Goal: Task Accomplishment & Management: Complete application form

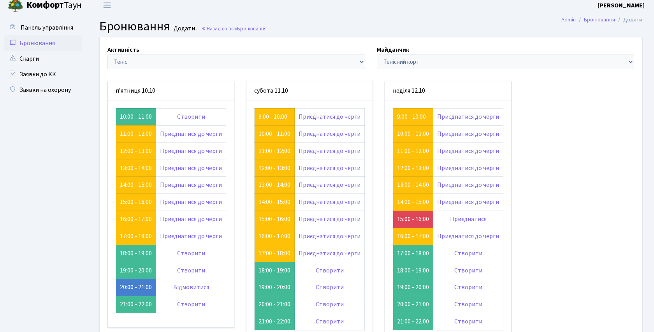
scroll to position [10, 0]
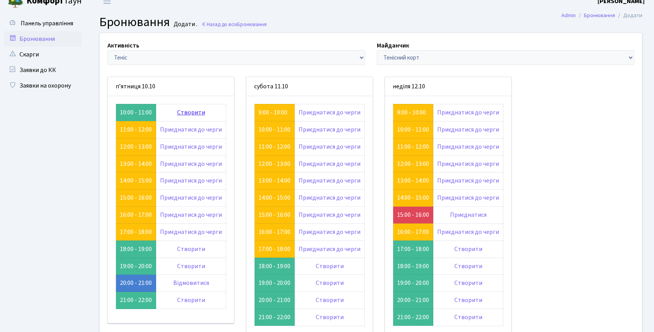
click at [190, 111] on link "Створити" at bounding box center [191, 112] width 28 height 9
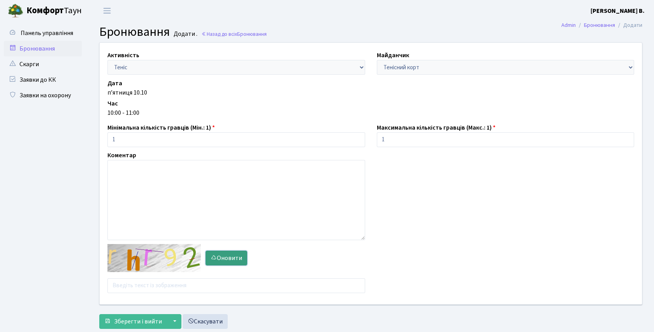
click at [216, 255] on icon "button" at bounding box center [214, 258] width 6 height 6
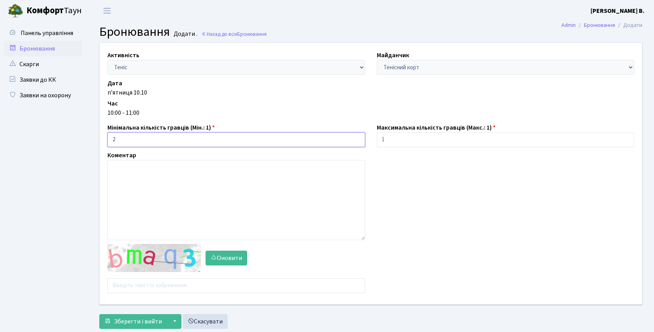
type input "2"
click at [356, 137] on input "2" at bounding box center [236, 139] width 258 height 15
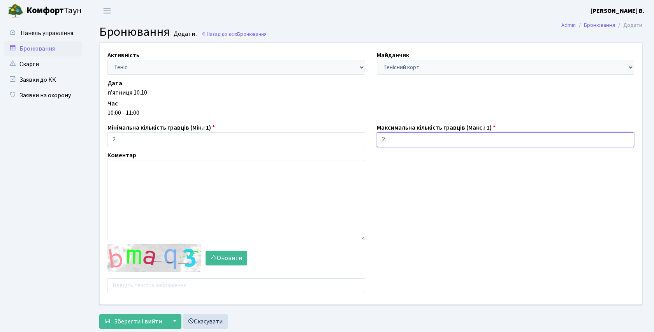
type input "2"
click at [627, 138] on input "2" at bounding box center [506, 139] width 258 height 15
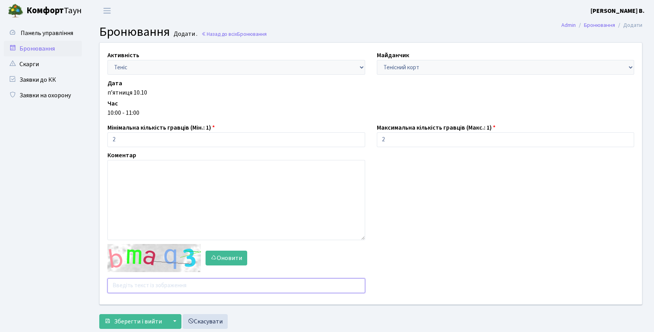
click at [123, 287] on input "text" at bounding box center [236, 285] width 258 height 15
type input "е"
type input "t"
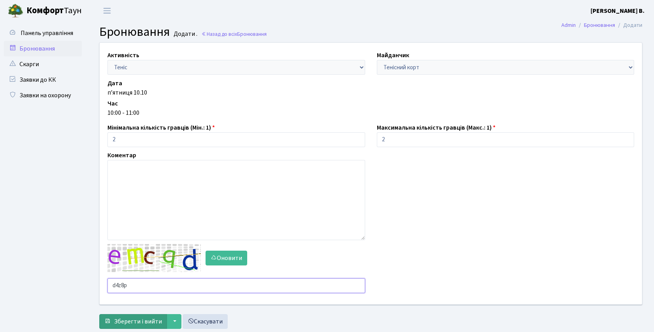
type input "d4z8p"
click at [137, 321] on span "Зберегти і вийти" at bounding box center [138, 321] width 48 height 9
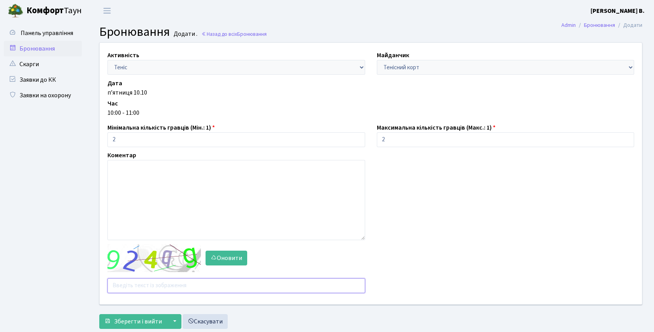
click at [169, 284] on input "text" at bounding box center [236, 285] width 258 height 15
type input "cun84"
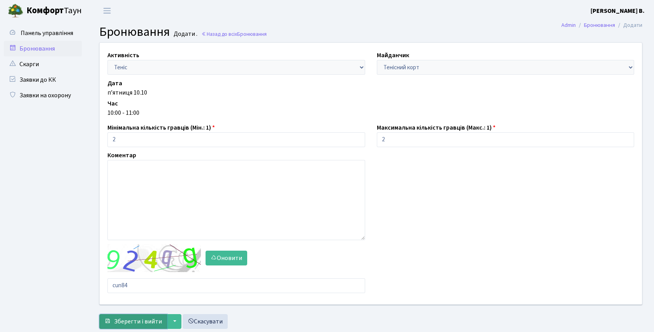
click at [152, 320] on span "Зберегти і вийти" at bounding box center [138, 321] width 48 height 9
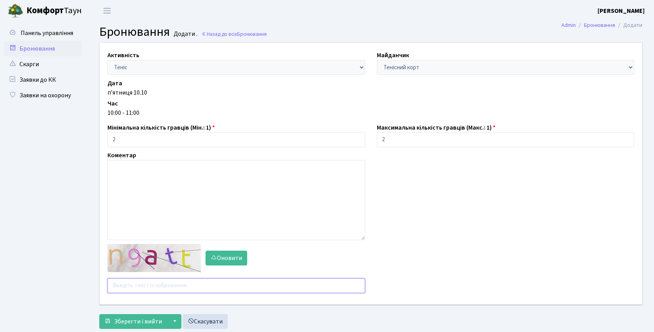
click at [149, 283] on input "text" at bounding box center [236, 285] width 258 height 15
type input "maunx"
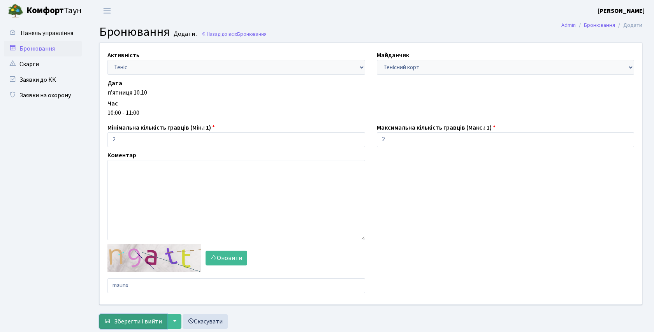
click at [134, 320] on span "Зберегти і вийти" at bounding box center [138, 321] width 48 height 9
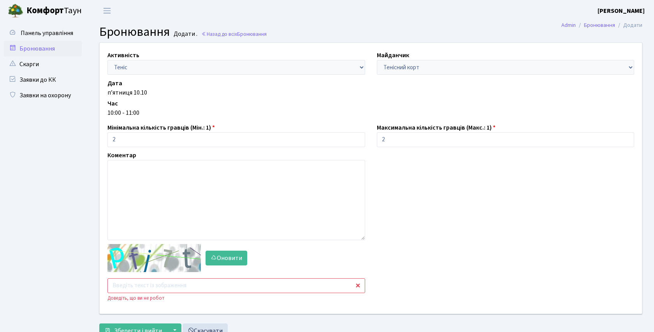
click at [162, 285] on input "text" at bounding box center [236, 285] width 258 height 15
type input "mgyz2"
click at [141, 324] on button "Зберегти і вийти" at bounding box center [133, 330] width 68 height 15
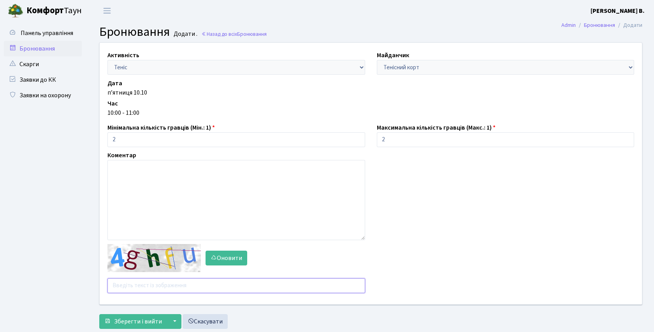
click at [141, 283] on input "text" at bounding box center [236, 285] width 258 height 15
type input "hzxrz"
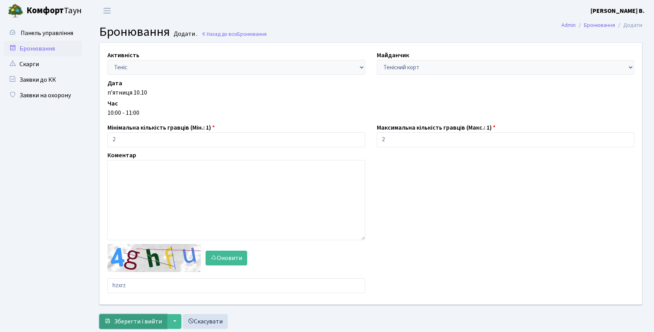
click at [130, 316] on button "Зберегти і вийти" at bounding box center [133, 321] width 68 height 15
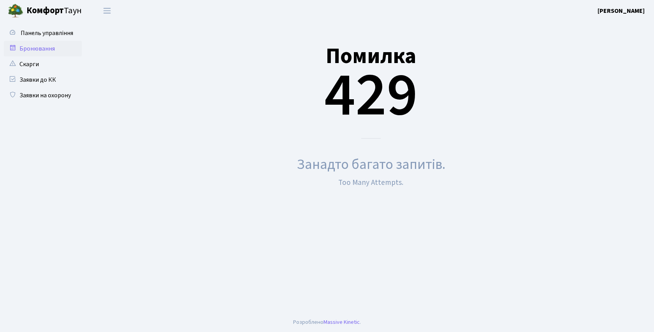
click at [39, 49] on link "Бронювання" at bounding box center [43, 49] width 78 height 16
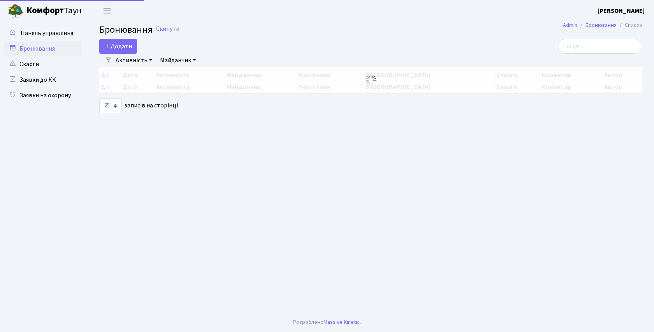
select select "25"
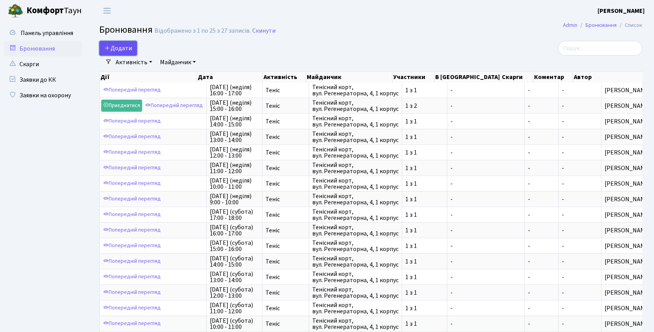
click at [121, 46] on button "Додати" at bounding box center [118, 48] width 38 height 15
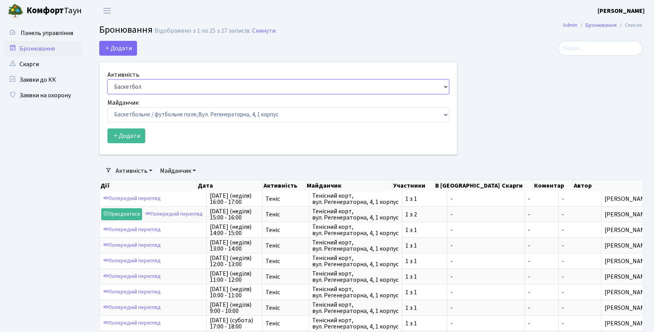
click at [448, 88] on select "Баскетбол Волейбол Йога Катання на роликах Настільний теніс Теніс Футбол Фітнес" at bounding box center [278, 86] width 342 height 15
select select "1"
click at [446, 116] on select "Баскетбольне / футбольне поле, Вул. Регенераторна, 4, 1 корпус Баскетбольне пол…" at bounding box center [278, 114] width 342 height 15
select select "1"
click at [125, 132] on button "Додати" at bounding box center [126, 135] width 38 height 15
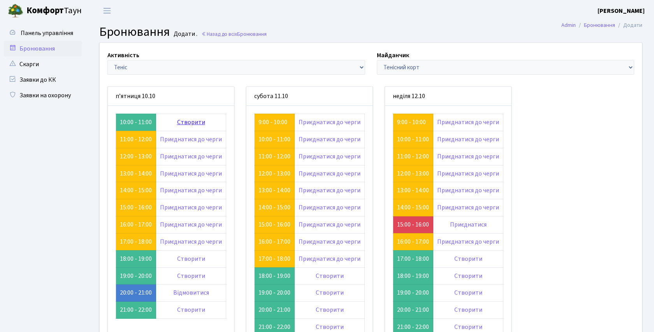
click at [185, 121] on link "Створити" at bounding box center [191, 122] width 28 height 9
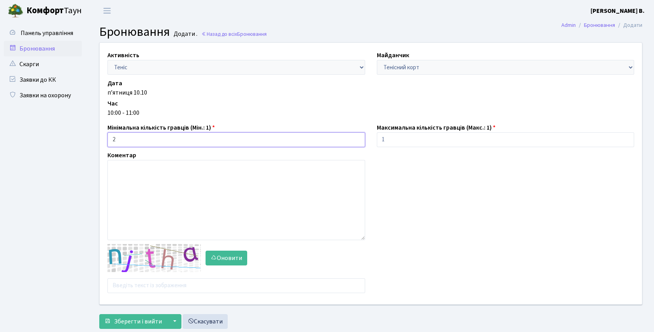
type input "2"
click at [357, 138] on input "2" at bounding box center [236, 139] width 258 height 15
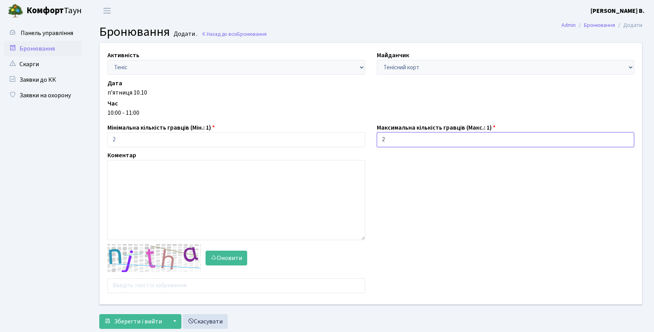
type input "2"
click at [627, 137] on input "2" at bounding box center [506, 139] width 258 height 15
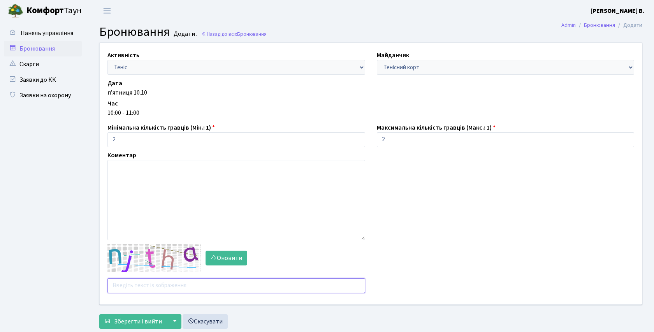
click at [124, 288] on input "text" at bounding box center [236, 285] width 258 height 15
type input "u"
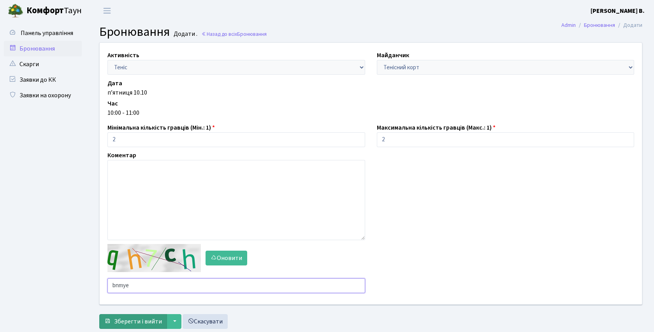
type input "bnmye"
click at [132, 321] on span "Зберегти і вийти" at bounding box center [138, 321] width 48 height 9
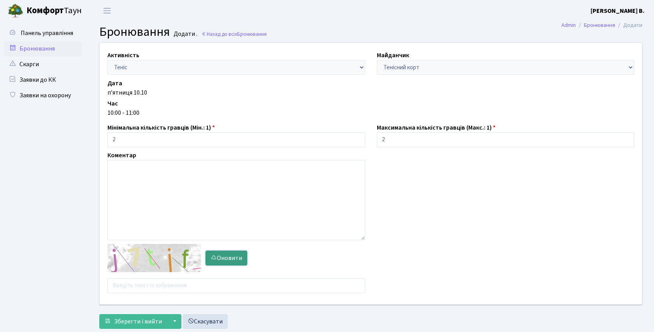
click at [217, 257] on button "Оновити" at bounding box center [227, 258] width 42 height 15
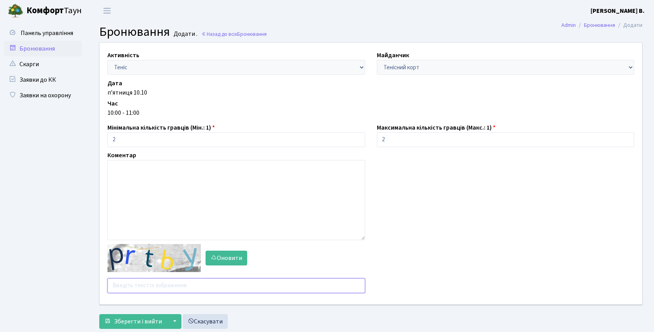
click at [167, 287] on input "text" at bounding box center [236, 285] width 258 height 15
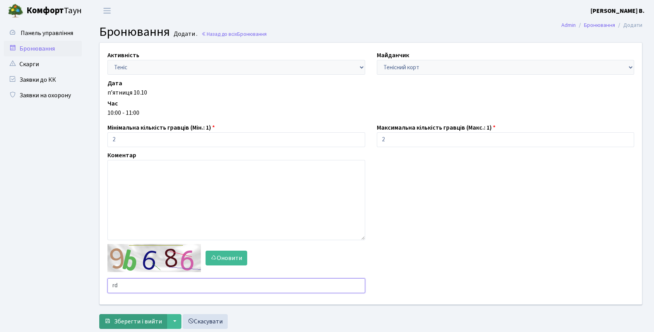
type input "r"
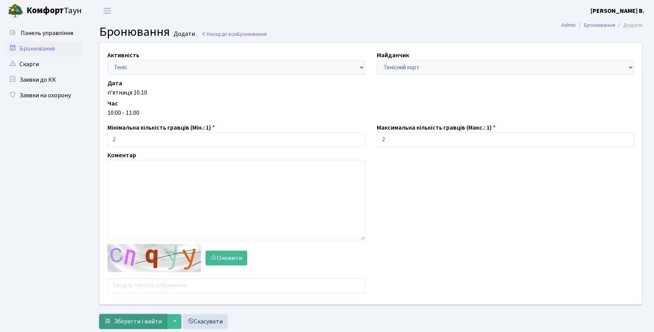
click at [147, 318] on span "Зберегти і вийти" at bounding box center [138, 321] width 48 height 9
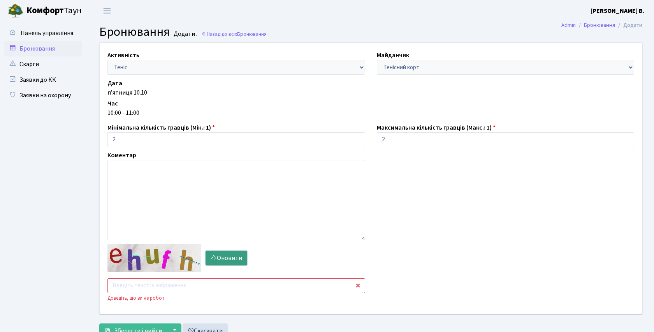
click at [220, 258] on button "Оновити" at bounding box center [227, 258] width 42 height 15
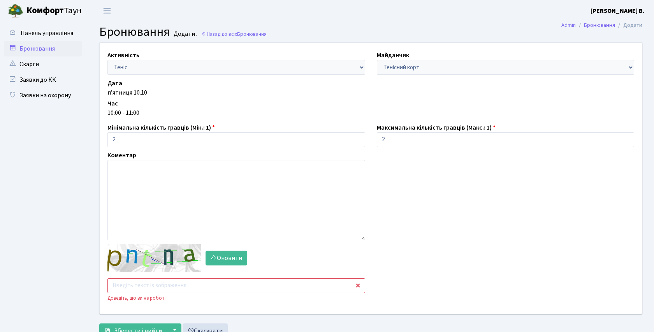
click at [194, 286] on input "text" at bounding box center [236, 285] width 258 height 15
type input "t"
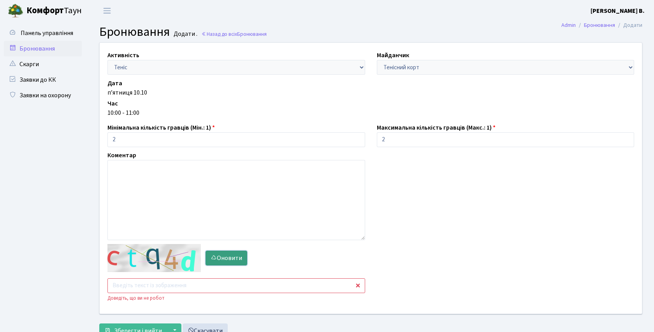
click at [232, 259] on button "Оновити" at bounding box center [227, 258] width 42 height 15
click at [178, 286] on input "text" at bounding box center [236, 285] width 258 height 15
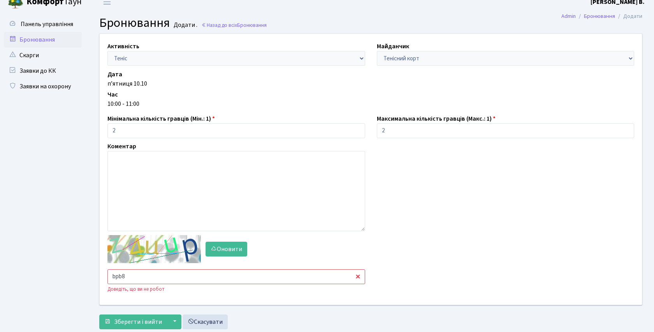
scroll to position [29, 0]
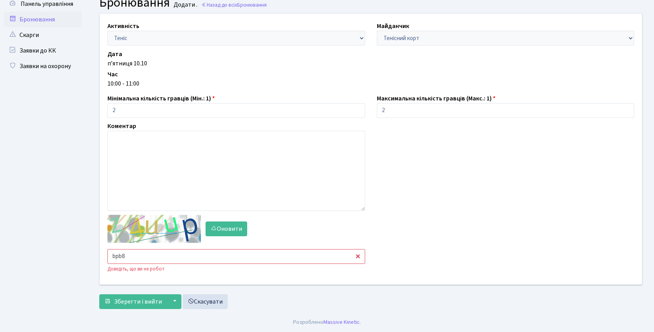
click at [359, 257] on input "bpb8" at bounding box center [236, 256] width 258 height 15
type input "b"
type input "cpzcy"
click at [137, 303] on span "Зберегти і вийти" at bounding box center [138, 301] width 48 height 9
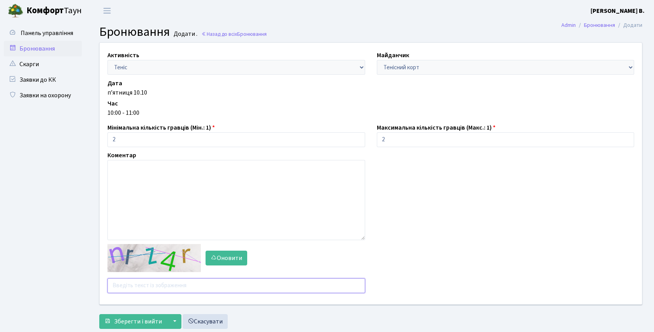
click at [135, 286] on input "text" at bounding box center [236, 285] width 258 height 15
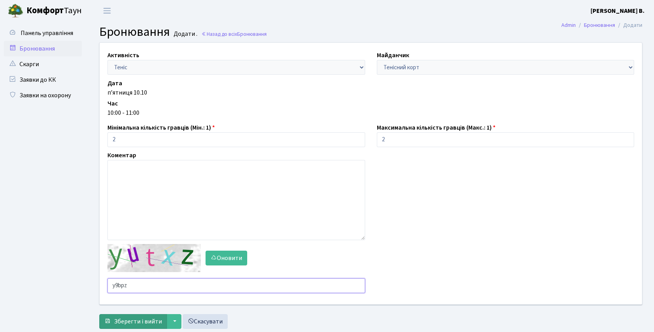
type input "y9bpz"
click at [137, 321] on span "Зберегти і вийти" at bounding box center [138, 321] width 48 height 9
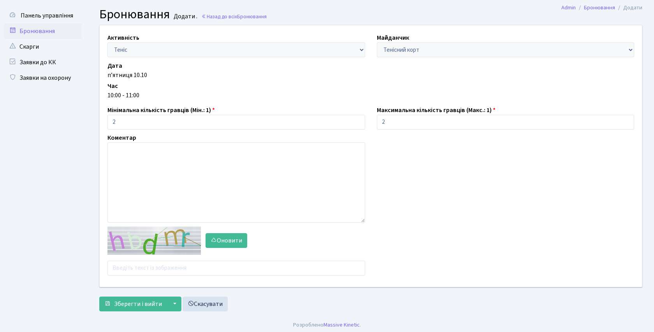
scroll to position [20, 0]
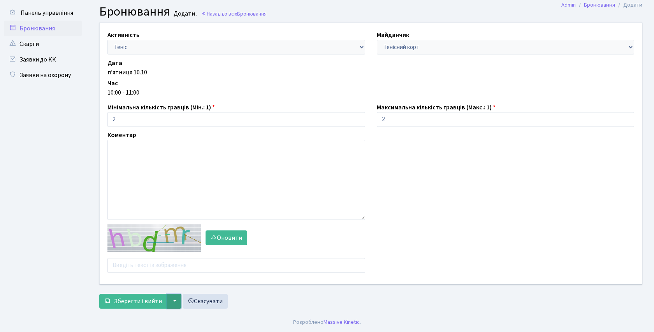
click at [171, 301] on button "▼" at bounding box center [174, 301] width 15 height 15
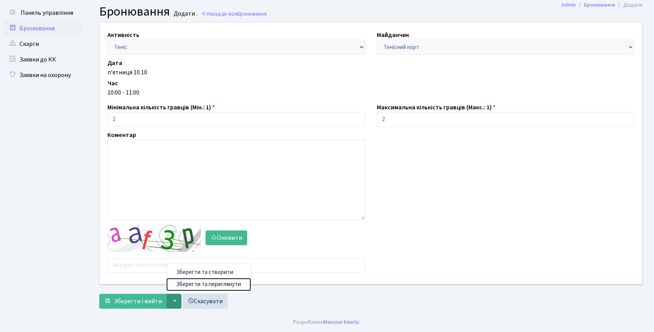
click at [184, 284] on button "Зберегти та переглянути" at bounding box center [208, 285] width 83 height 12
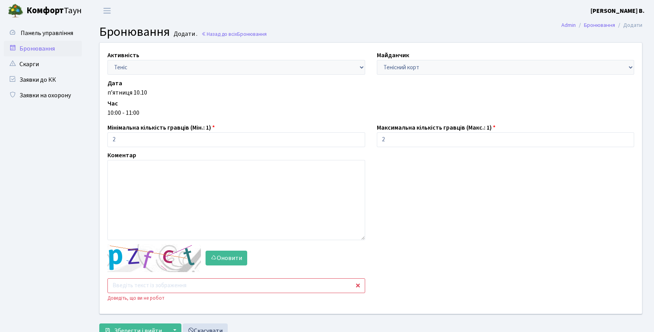
click at [173, 289] on input "text" at bounding box center [236, 285] width 258 height 15
type input "cbbjd"
click at [160, 327] on button "Зберегти і вийти" at bounding box center [133, 330] width 68 height 15
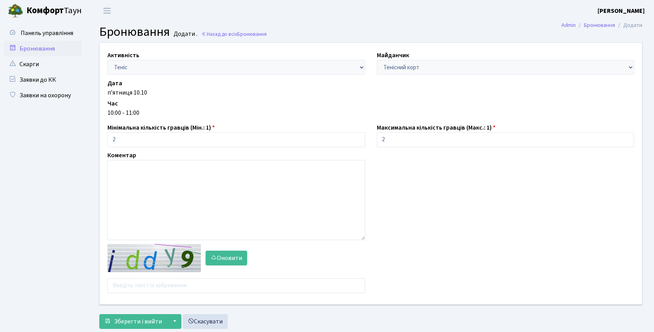
scroll to position [20, 0]
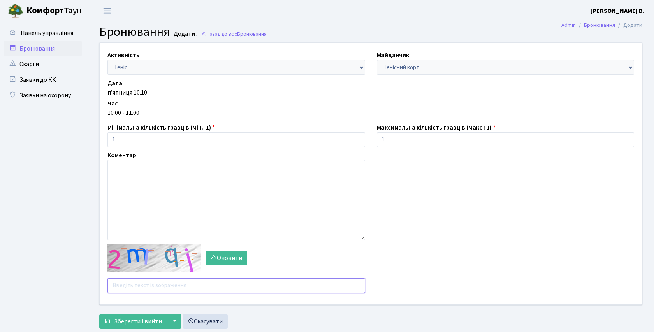
click at [135, 285] on input "text" at bounding box center [236, 285] width 258 height 15
type input "b8tuh"
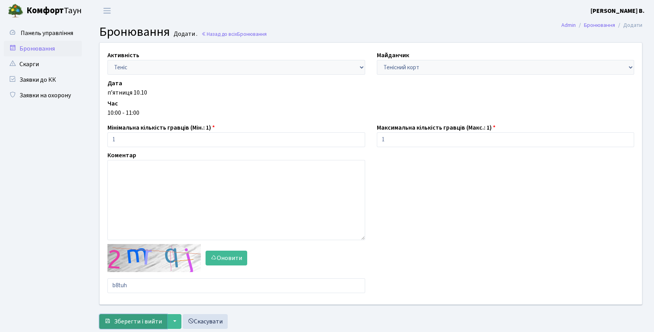
click at [133, 323] on span "Зберегти і вийти" at bounding box center [138, 321] width 48 height 9
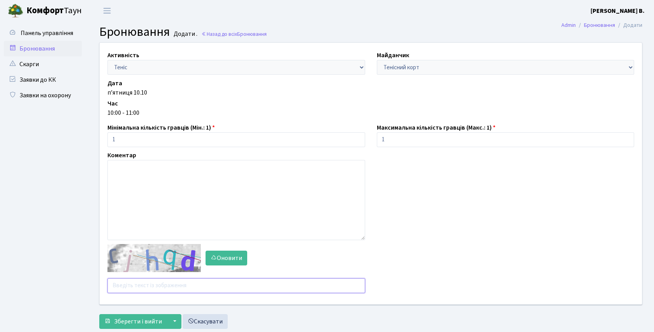
click at [135, 287] on input "text" at bounding box center [236, 285] width 258 height 15
type input "4mbx8"
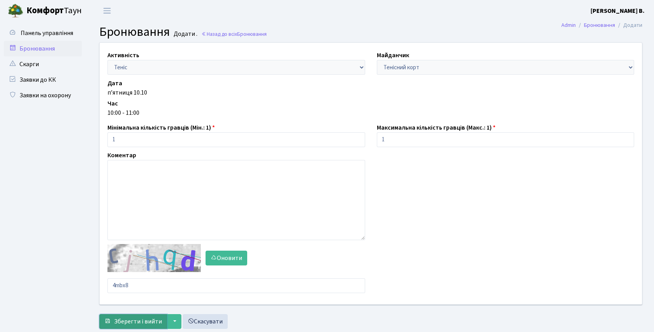
click at [131, 320] on span "Зберегти і вийти" at bounding box center [138, 321] width 48 height 9
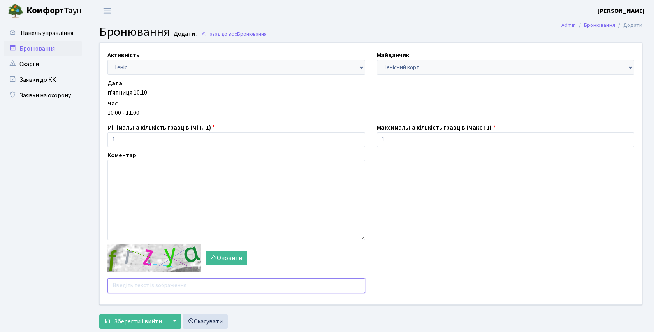
click at [130, 287] on input "text" at bounding box center [236, 285] width 258 height 15
type input "rapeu"
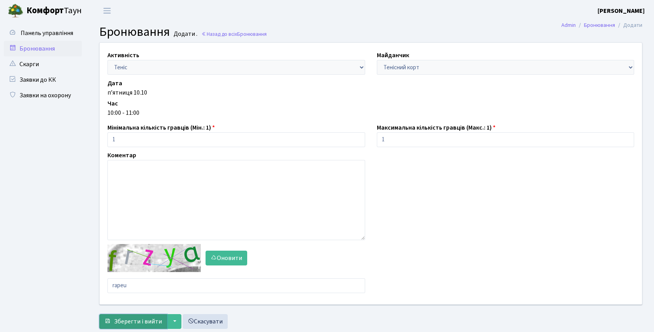
click at [141, 320] on span "Зберегти і вийти" at bounding box center [138, 321] width 48 height 9
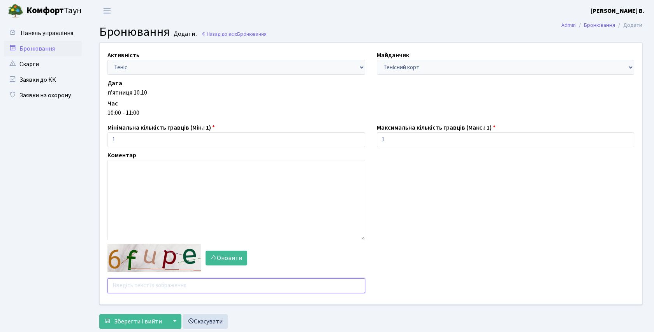
click at [142, 281] on input "text" at bounding box center [236, 285] width 258 height 15
type input "t"
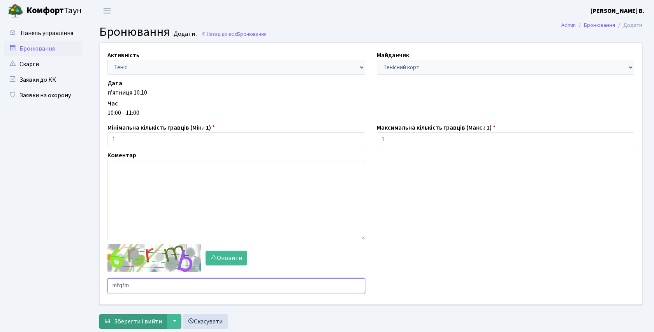
type input "mfqfm"
click at [144, 319] on span "Зберегти і вийти" at bounding box center [138, 321] width 48 height 9
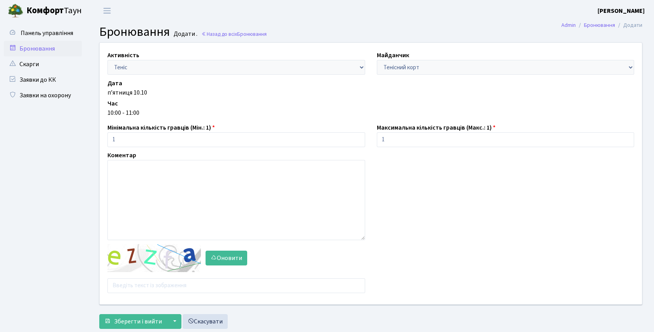
click at [44, 50] on link "Бронювання" at bounding box center [43, 49] width 78 height 16
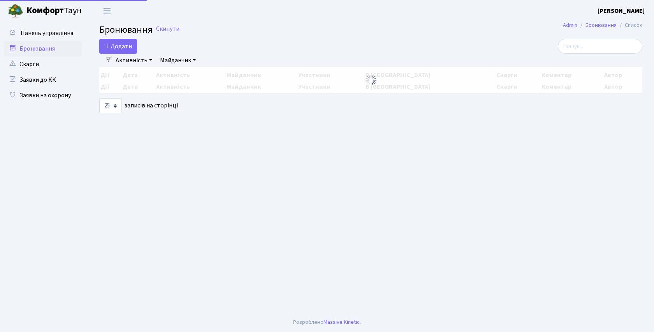
select select "25"
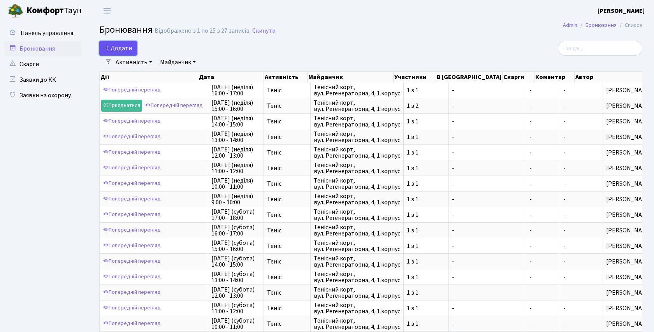
click at [126, 46] on button "Додати" at bounding box center [118, 48] width 38 height 15
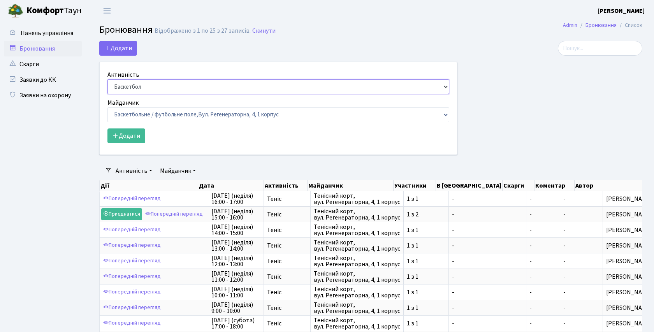
click at [445, 87] on select "Баскетбол Волейбол Йога Катання на роликах Настільний теніс Теніс Футбол Фітнес" at bounding box center [278, 86] width 342 height 15
select select "1"
click at [446, 115] on select "Баскетбольне / футбольне поле, Вул. Регенераторна, 4, 1 корпус Баскетбольне пол…" at bounding box center [278, 114] width 342 height 15
select select "1"
click at [127, 131] on button "Додати" at bounding box center [126, 135] width 38 height 15
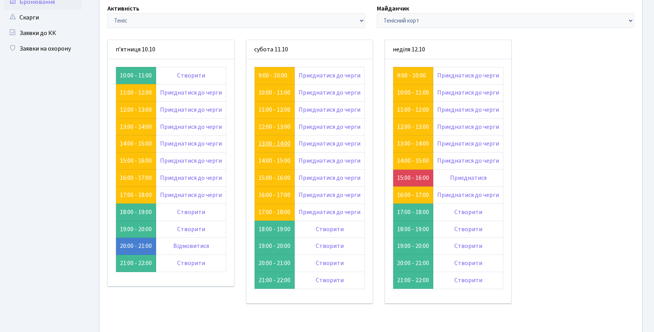
scroll to position [46, 0]
click at [461, 213] on link "Створити" at bounding box center [468, 212] width 28 height 9
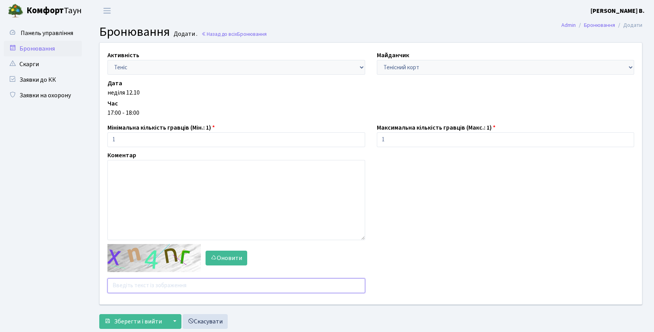
click at [138, 286] on input "text" at bounding box center [236, 285] width 258 height 15
type input "rcjae"
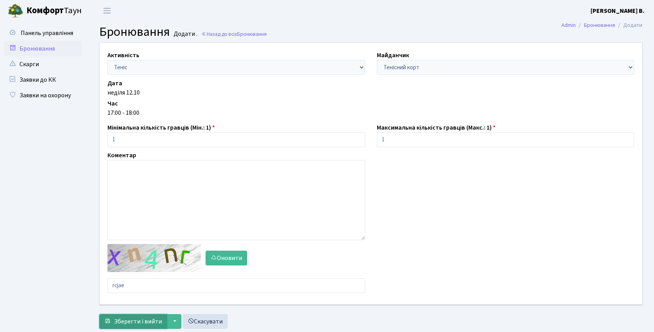
click at [145, 324] on span "Зберегти і вийти" at bounding box center [138, 321] width 48 height 9
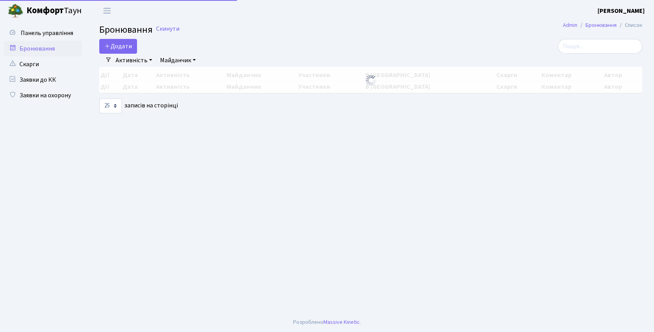
select select "25"
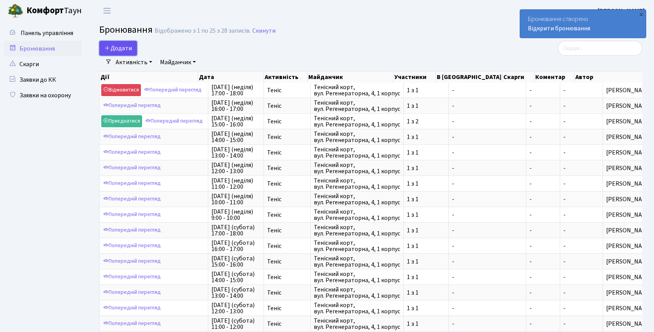
click at [125, 45] on button "Додати" at bounding box center [118, 48] width 38 height 15
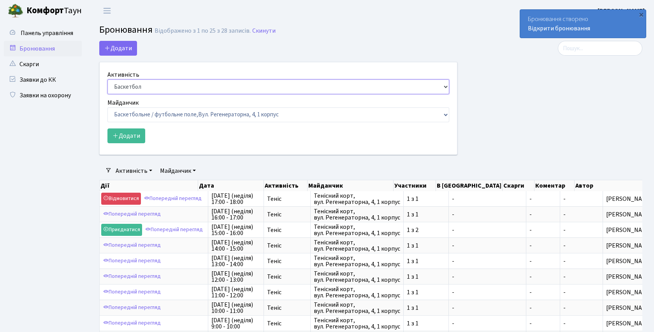
click at [447, 87] on select "Баскетбол Волейбол Йога Катання на роликах Настільний теніс Теніс Футбол Фітнес" at bounding box center [278, 86] width 342 height 15
select select "1"
click at [445, 113] on select "Баскетбольне / футбольне поле, Вул. Регенераторна, 4, 1 корпус Баскетбольне пол…" at bounding box center [278, 114] width 342 height 15
select select "1"
click at [120, 137] on button "Додати" at bounding box center [126, 135] width 38 height 15
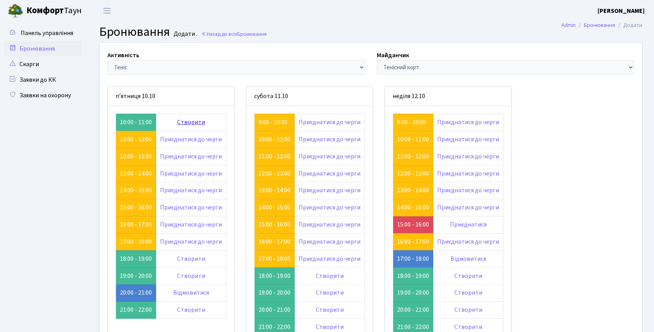
click at [190, 123] on link "Створити" at bounding box center [191, 122] width 28 height 9
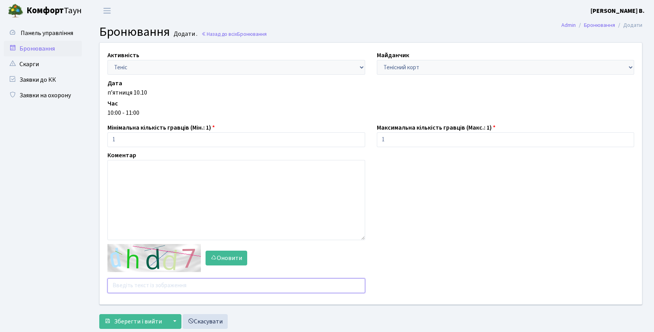
click at [130, 284] on input "text" at bounding box center [236, 285] width 258 height 15
type input "funrf"
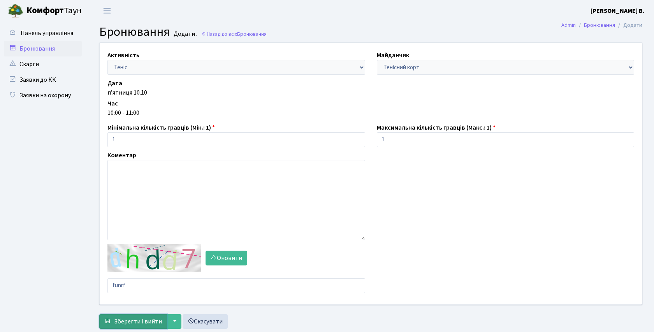
click at [135, 319] on span "Зберегти і вийти" at bounding box center [138, 321] width 48 height 9
